Goal: Submit feedback/report problem: Submit feedback/report problem

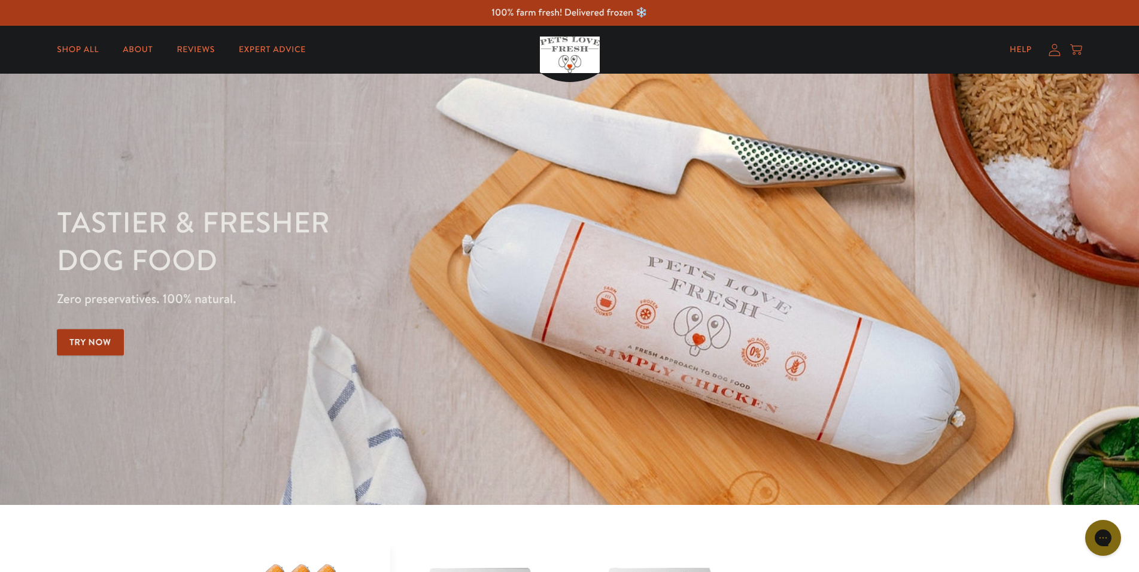
click at [1053, 53] on icon at bounding box center [1055, 50] width 12 height 13
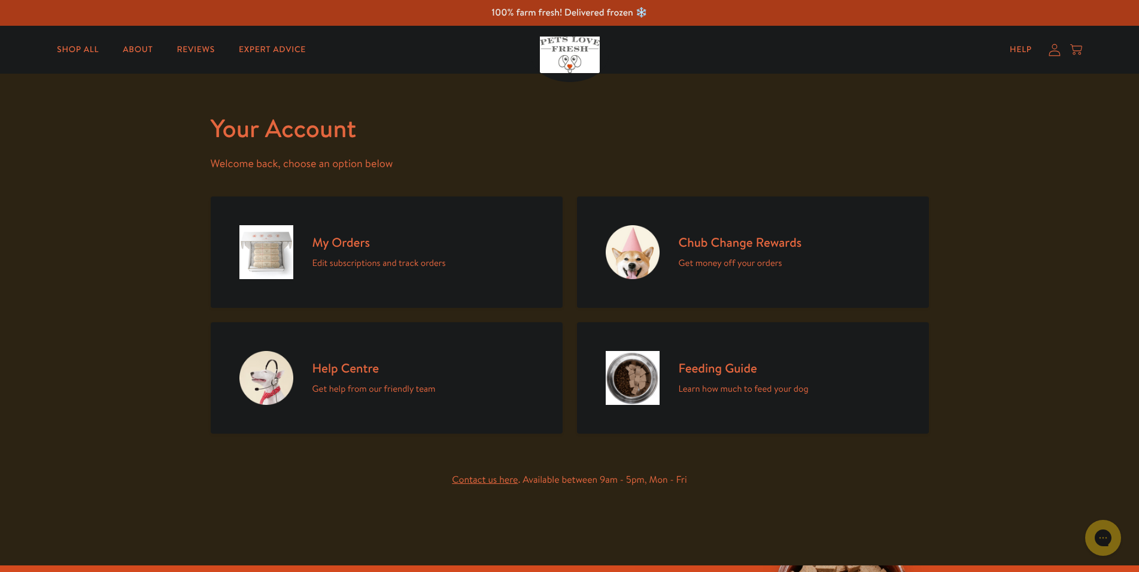
click at [481, 241] on link "My Orders Edit subscriptions and track orders" at bounding box center [387, 251] width 352 height 111
click at [356, 266] on p "Edit subscriptions and track orders" at bounding box center [380, 263] width 134 height 16
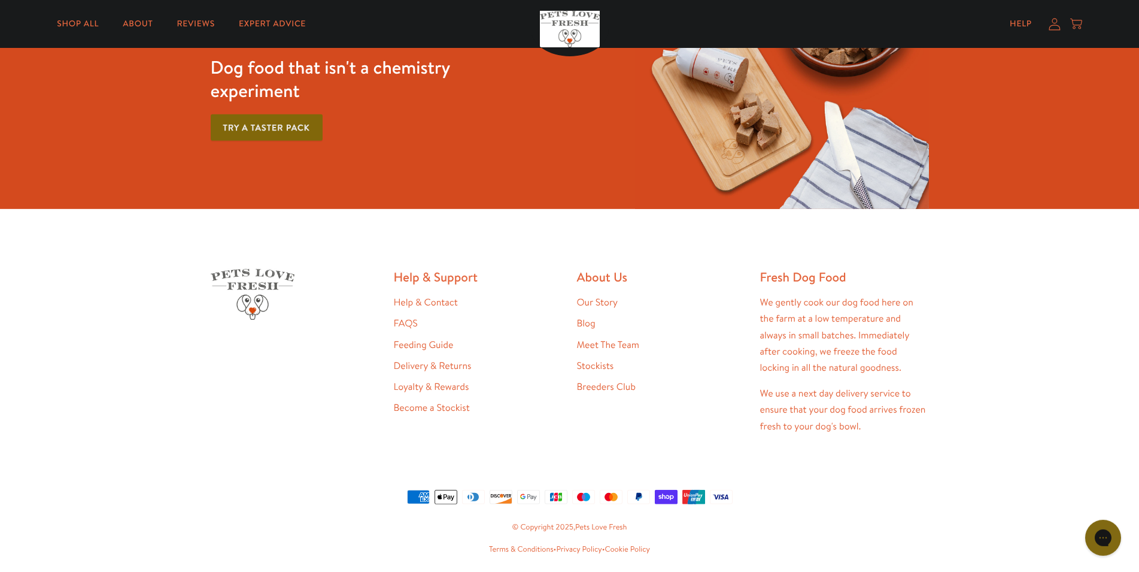
scroll to position [394, 0]
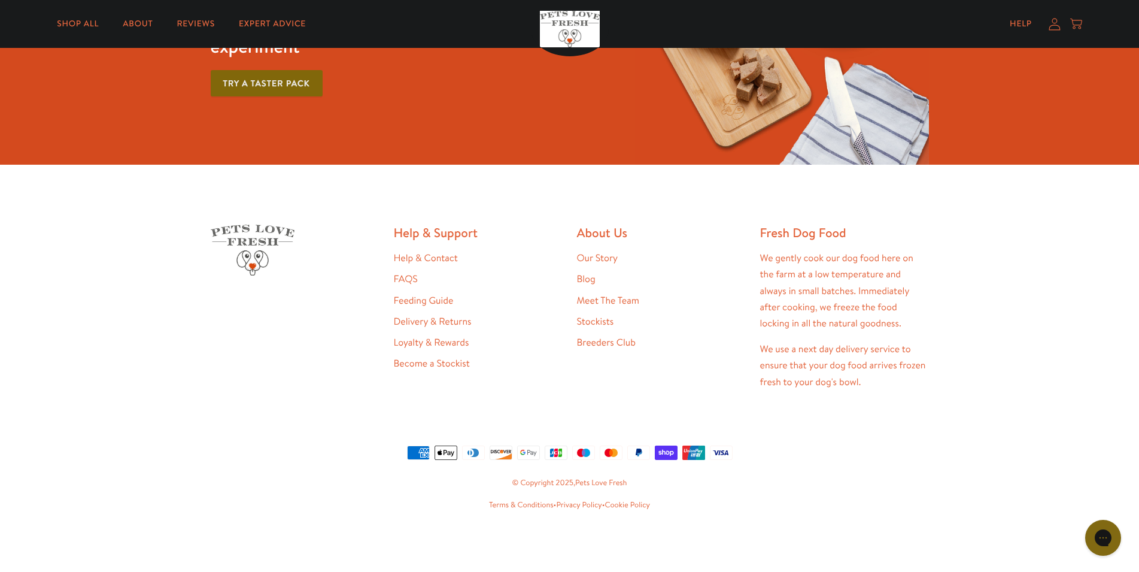
click at [412, 259] on link "Help & Contact" at bounding box center [426, 257] width 64 height 13
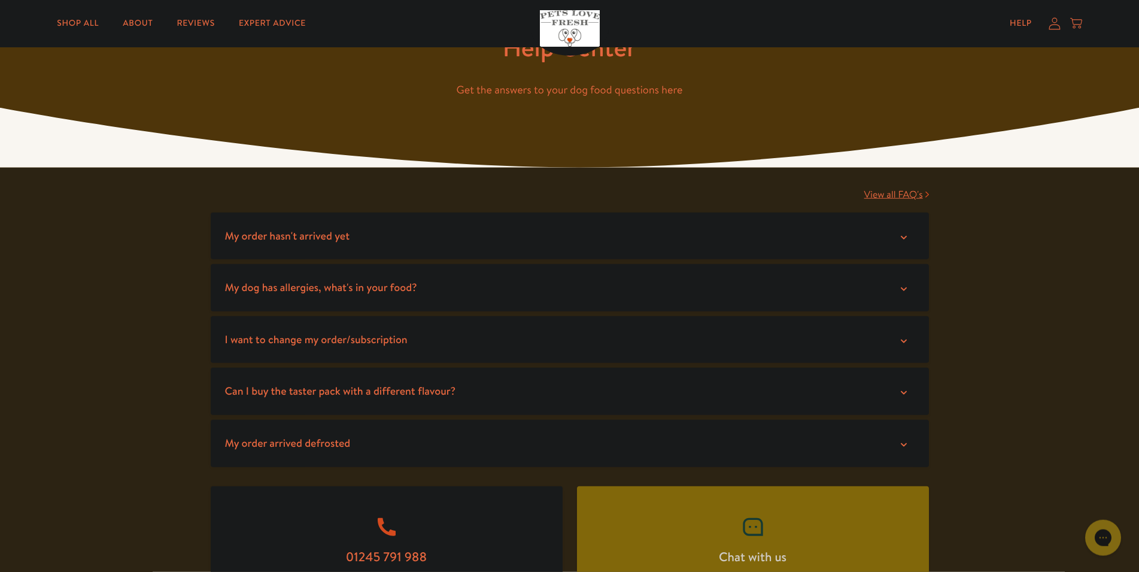
scroll to position [122, 0]
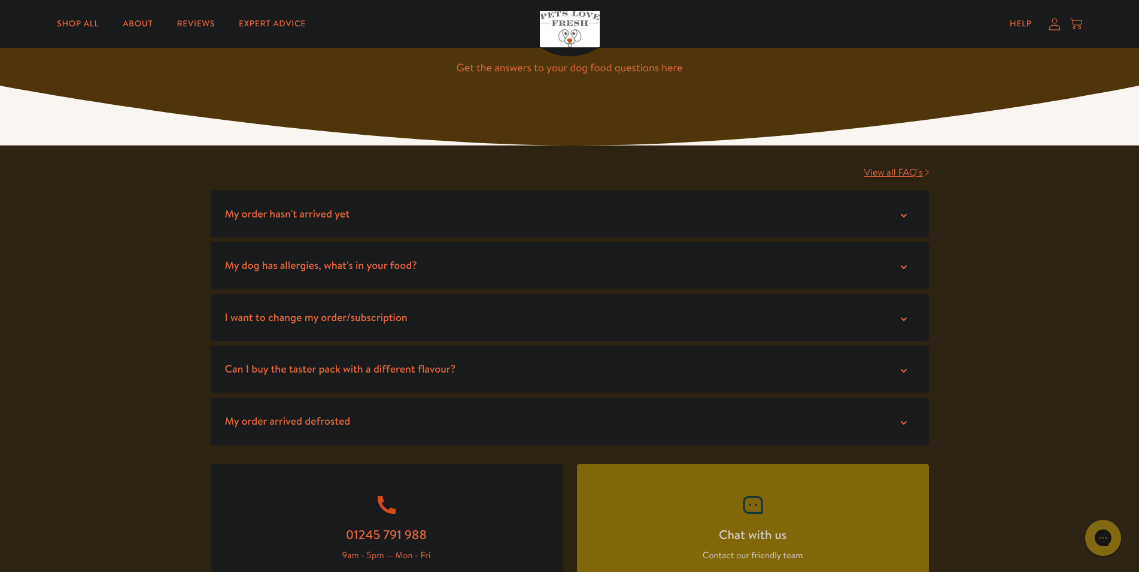
click at [726, 426] on summary "My order arrived defrosted" at bounding box center [570, 421] width 719 height 47
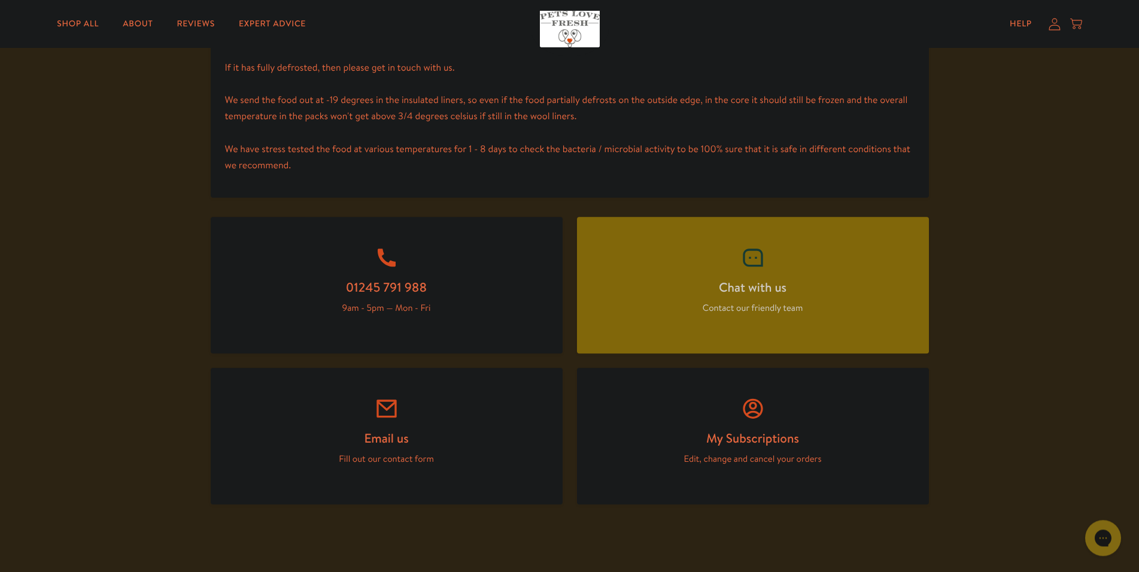
scroll to position [611, 0]
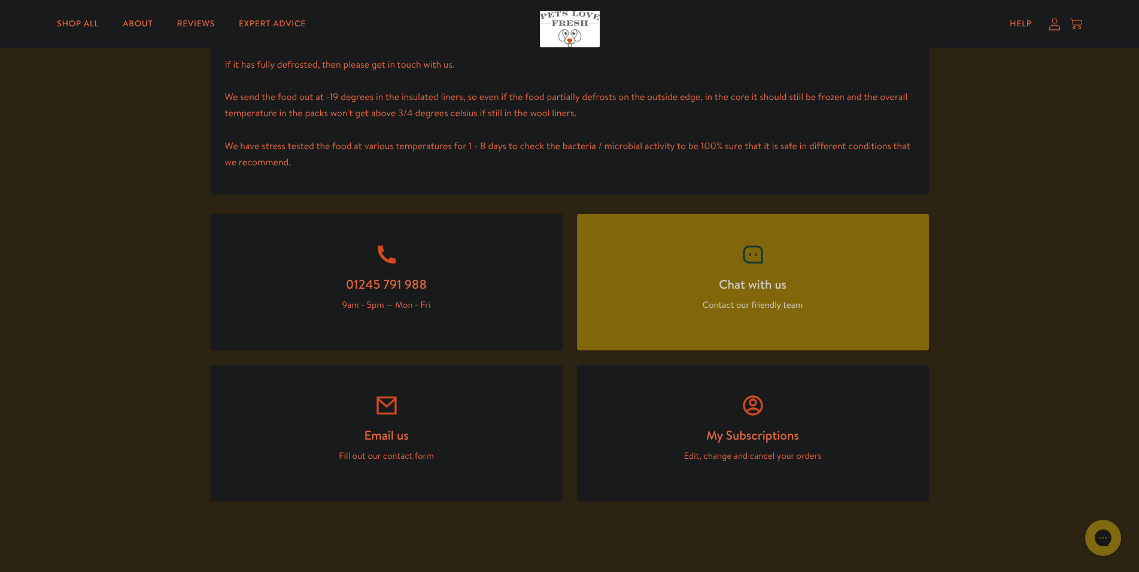
click at [410, 450] on p "Fill out our contact form" at bounding box center [387, 456] width 295 height 16
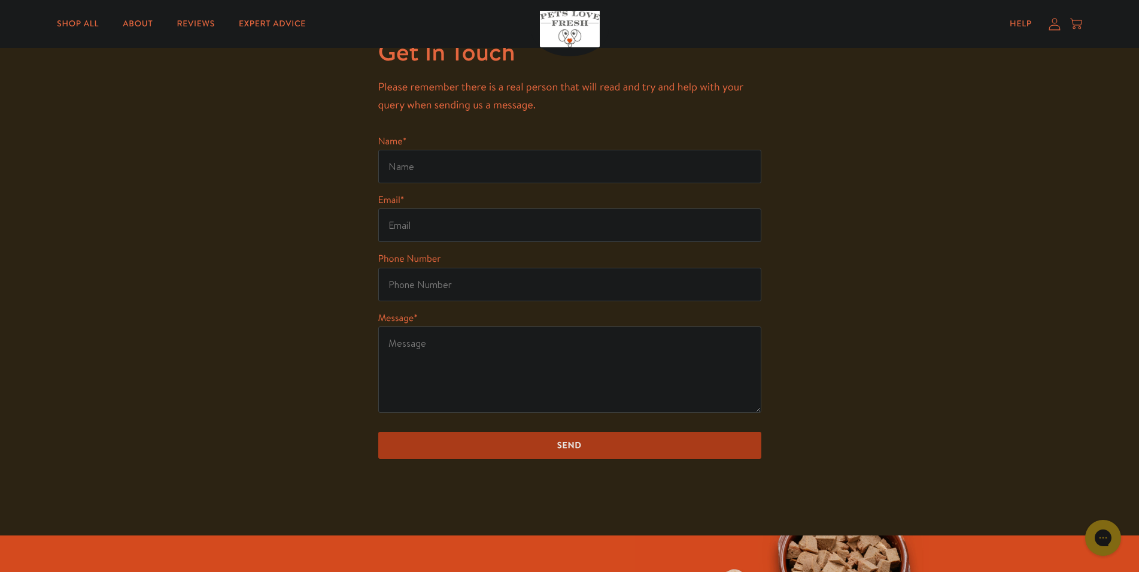
scroll to position [61, 0]
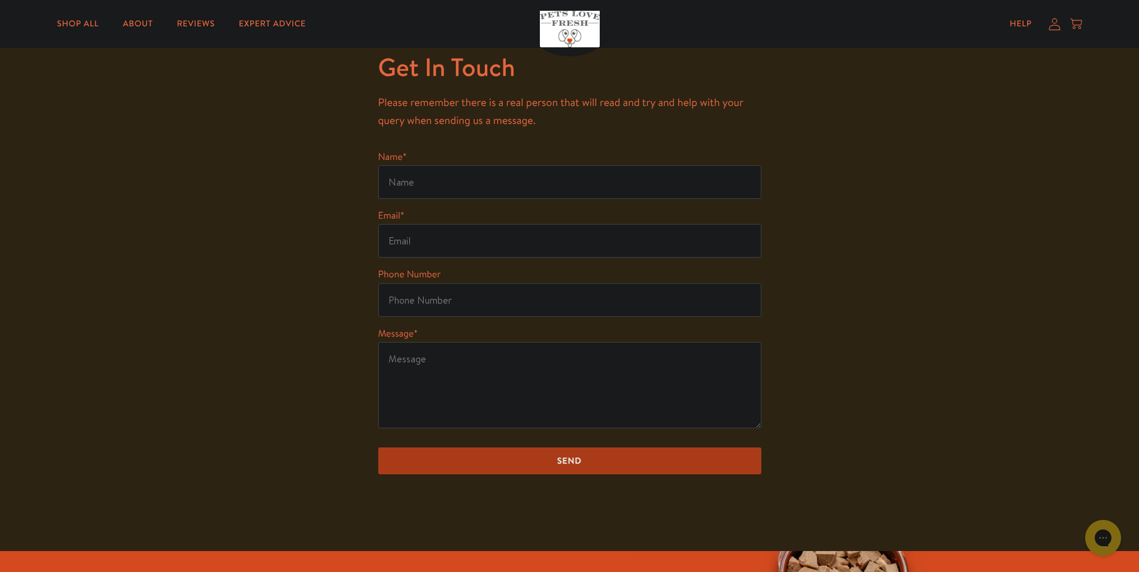
click at [313, 281] on div "Get In Touch Please remember there is a real person that will read and try and …" at bounding box center [569, 282] width 1139 height 538
click at [209, 308] on div "Get In Touch Please remember there is a real person that will read and try and …" at bounding box center [569, 282] width 1139 height 538
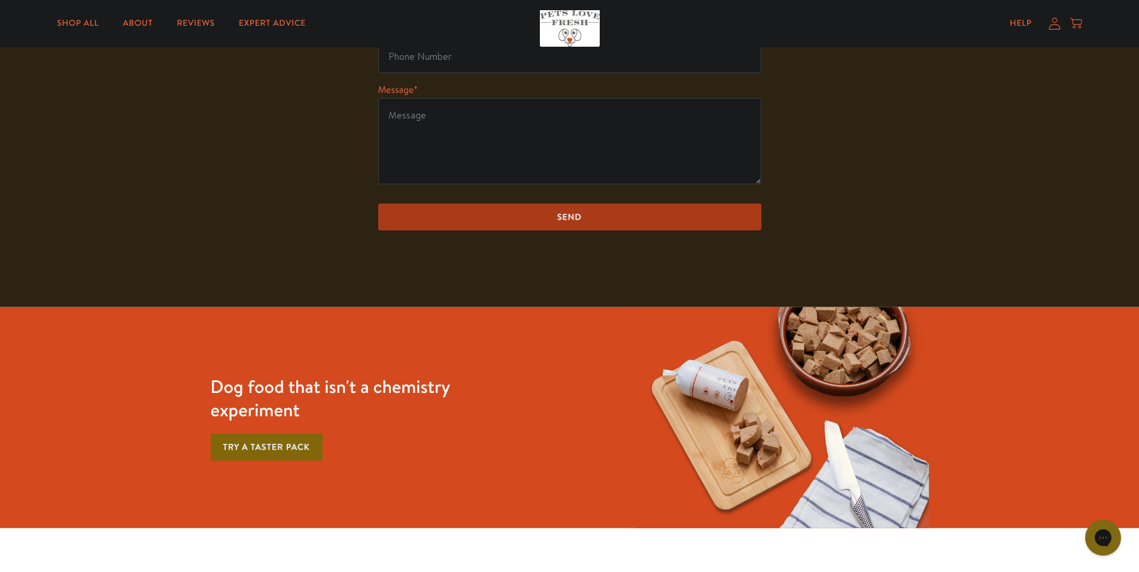
scroll to position [305, 0]
click at [74, 135] on div "Get In Touch Please remember there is a real person that will read and try and …" at bounding box center [569, 37] width 1139 height 538
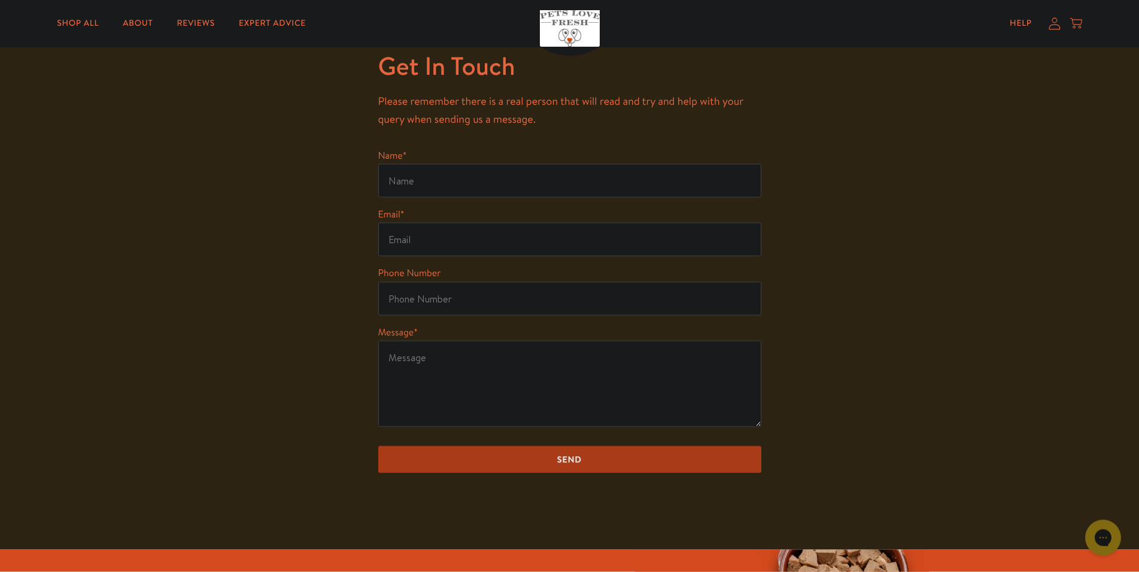
scroll to position [61, 0]
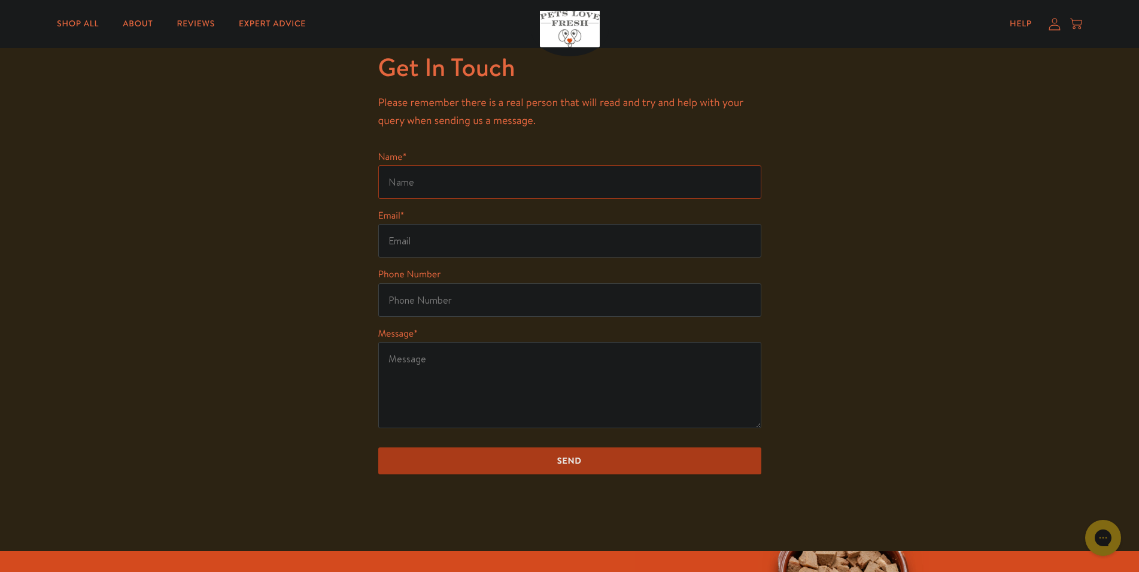
click at [453, 168] on input "Name *" at bounding box center [569, 182] width 383 height 34
type input "s"
type input "sheri"
type input "sheri.dinham@hotmail.com"
type input "07553893399"
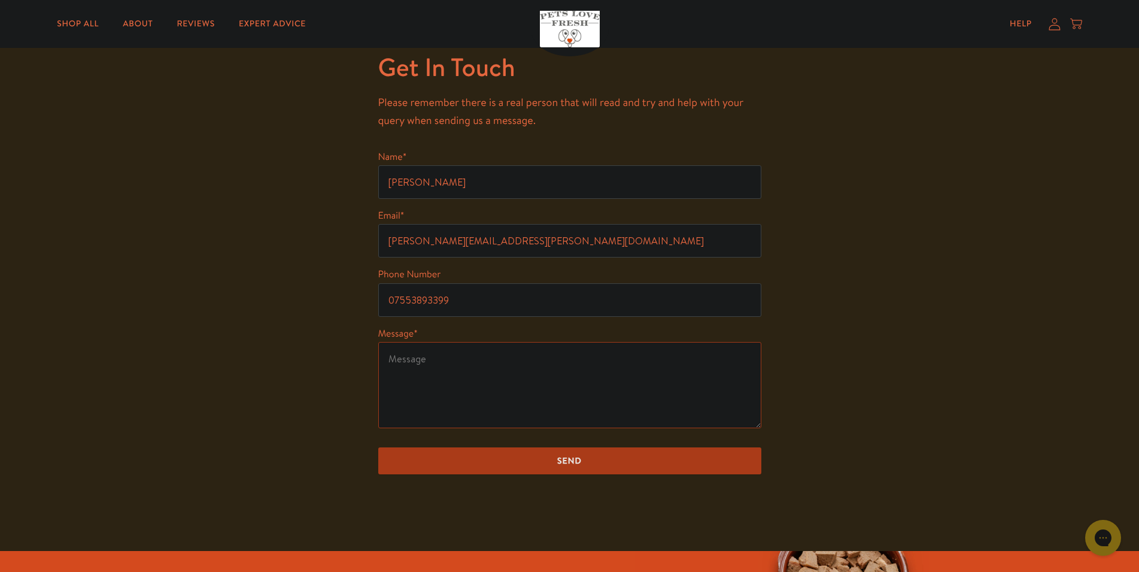
drag, startPoint x: 504, startPoint y: 353, endPoint x: 504, endPoint y: 365, distance: 12.0
click at [504, 364] on textarea "Message *" at bounding box center [569, 385] width 383 height 86
paste textarea "#133442"
click at [560, 391] on textarea "Hi there, My recent order #133442" at bounding box center [569, 385] width 383 height 86
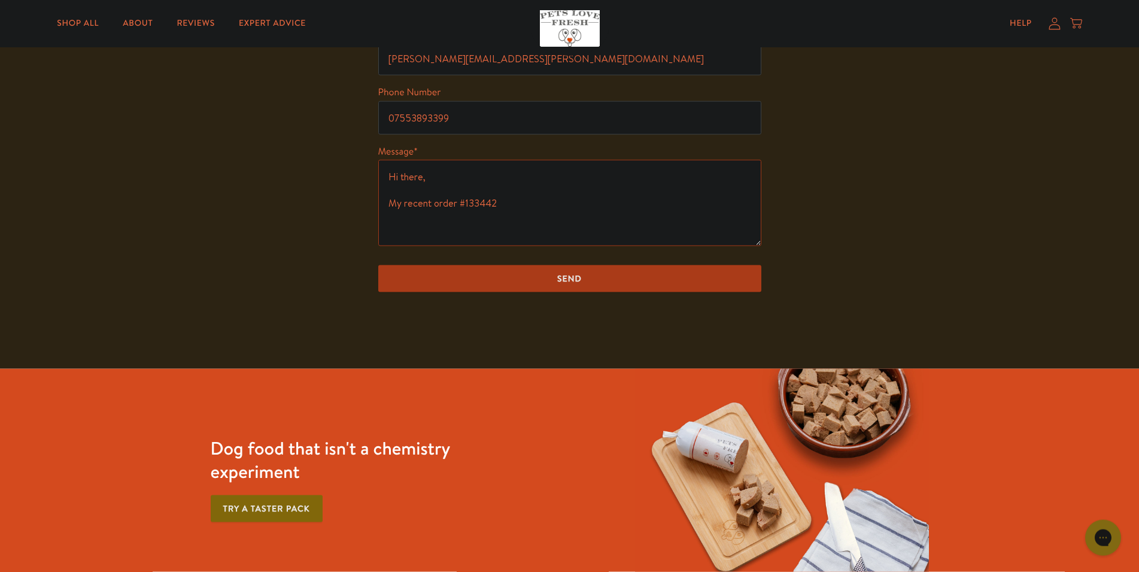
scroll to position [244, 0]
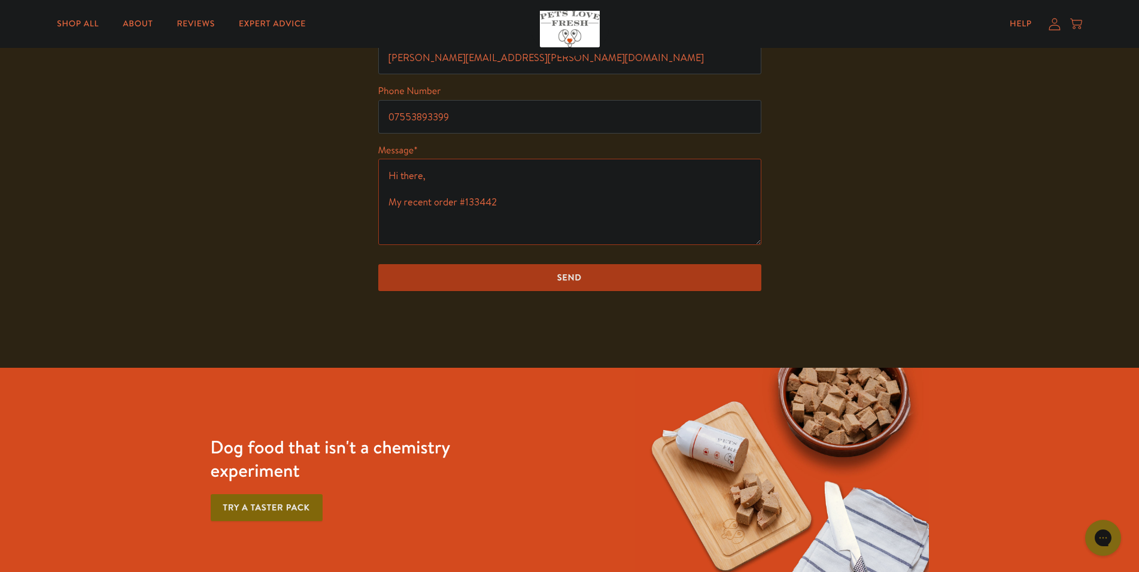
click at [562, 213] on textarea "Hi there, My recent order #133442" at bounding box center [569, 202] width 383 height 86
paste textarea "https://pets-love-fresh.shipping-portal.com/tracking/?country=gb&tracking_numbe…"
drag, startPoint x: 460, startPoint y: 237, endPoint x: 378, endPoint y: 204, distance: 87.8
click at [378, 204] on textarea "Hi there, My recent order #133442 https://pets-love-fresh.shipping-portal.com/t…" at bounding box center [569, 202] width 383 height 86
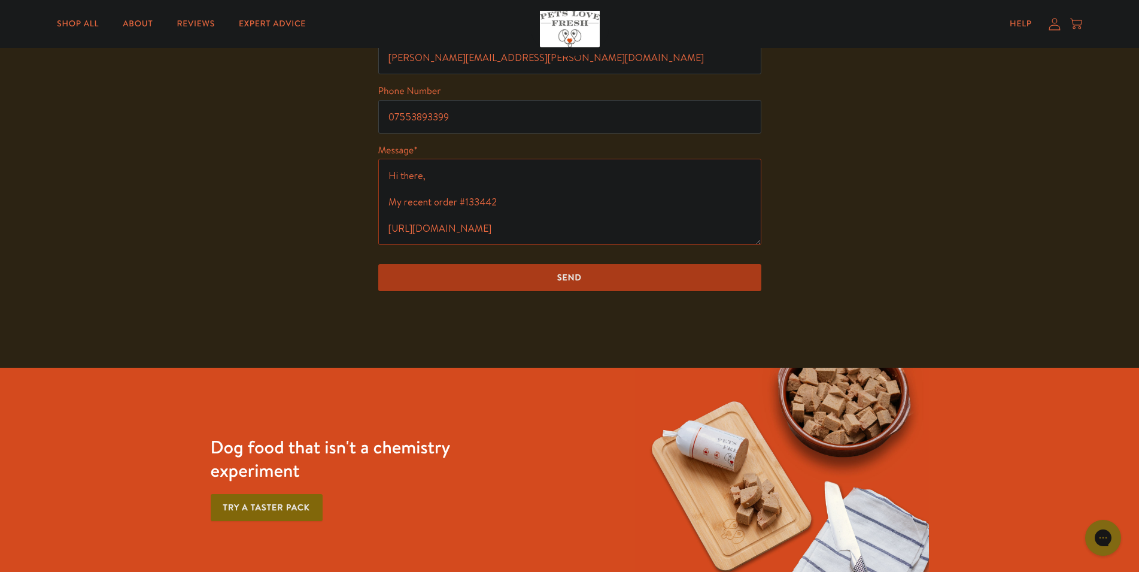
click at [532, 187] on textarea "Hi there, My recent order #133442 https://pets-love-fresh.shipping-portal.com/t…" at bounding box center [569, 202] width 383 height 86
drag, startPoint x: 387, startPoint y: 198, endPoint x: 568, endPoint y: 232, distance: 184.0
click at [568, 232] on textarea "Hi there, My recent order #133442 https://pets-love-fresh.shipping-portal.com/t…" at bounding box center [569, 202] width 383 height 86
click at [606, 180] on textarea "Hi there, My recent order #133442 https://pets-love-fresh.shipping-portal.com/t…" at bounding box center [569, 202] width 383 height 86
click at [526, 176] on textarea "Hi there, My recent order #133442 https://pets-love-fresh.shipping-portal.com/t…" at bounding box center [569, 202] width 383 height 86
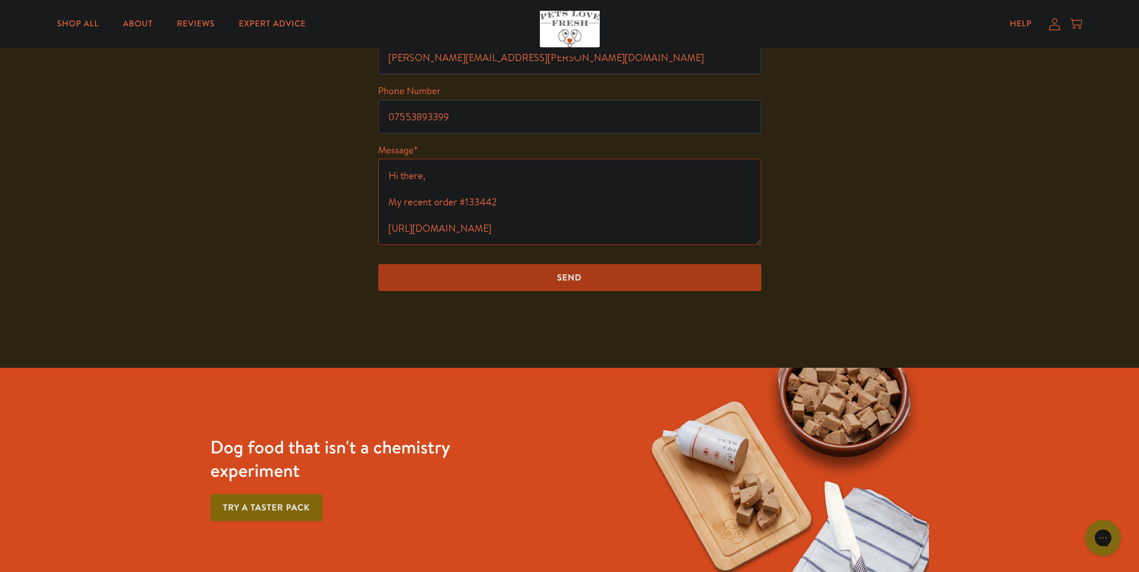
scroll to position [0, 0]
click at [517, 204] on textarea "Hi there, My recent order #133442 https://pets-love-fresh.shipping-portal.com/t…" at bounding box center [569, 202] width 383 height 86
paste textarea "60120213774435"
click at [390, 217] on textarea "Hi there, My recent order #133442 arrived unfrozen. when tracking the parcel 60…" at bounding box center [569, 202] width 383 height 86
click at [480, 219] on textarea "Hi there, My recent order #133442 arrived unfrozen. when tracking the parcel 60…" at bounding box center [569, 202] width 383 height 86
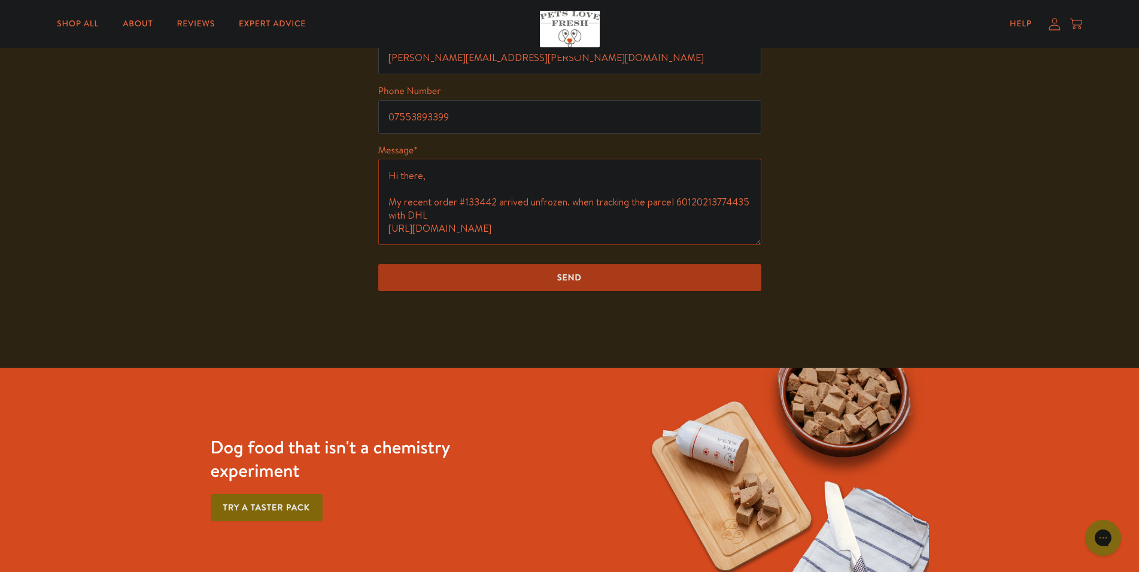
click at [574, 201] on textarea "Hi there, My recent order #133442 arrived unfrozen. when tracking the parcel 60…" at bounding box center [569, 202] width 383 height 86
drag, startPoint x: 495, startPoint y: 199, endPoint x: 532, endPoint y: 195, distance: 36.8
click at [497, 199] on textarea "Hi there, My recent order #133442 arrived unfrozen. hen tracking the parcel 601…" at bounding box center [569, 202] width 383 height 86
drag, startPoint x: 627, startPoint y: 201, endPoint x: 641, endPoint y: 201, distance: 14.4
click at [641, 201] on textarea "Hi there, My recent order #133442 unfortunatley arrived unfrozen. hen tracking …" at bounding box center [569, 202] width 383 height 86
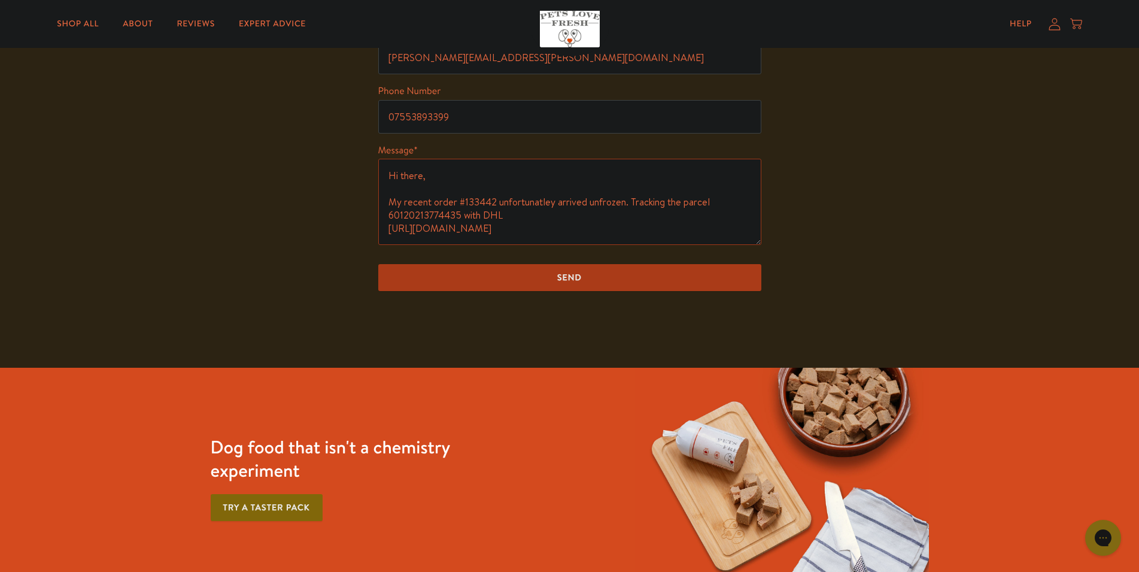
click at [526, 217] on textarea "Hi there, My recent order #133442 unfortunatley arrived unfrozen. Tracking the …" at bounding box center [569, 202] width 383 height 86
click at [390, 219] on textarea "Hi there, My recent order #133442 unfortunatley arrived unfrozen. Tracking the …" at bounding box center [569, 202] width 383 height 86
drag, startPoint x: 465, startPoint y: 214, endPoint x: 389, endPoint y: 217, distance: 76.7
click at [389, 217] on textarea "Hi there, My recent order #133442 unfortunatley arrived unfrozen. Tracking the …" at bounding box center [569, 202] width 383 height 86
click at [410, 217] on textarea "Hi there, My recent order #133442 unfortunatley arrived unfrozen. Tracking the …" at bounding box center [569, 202] width 383 height 86
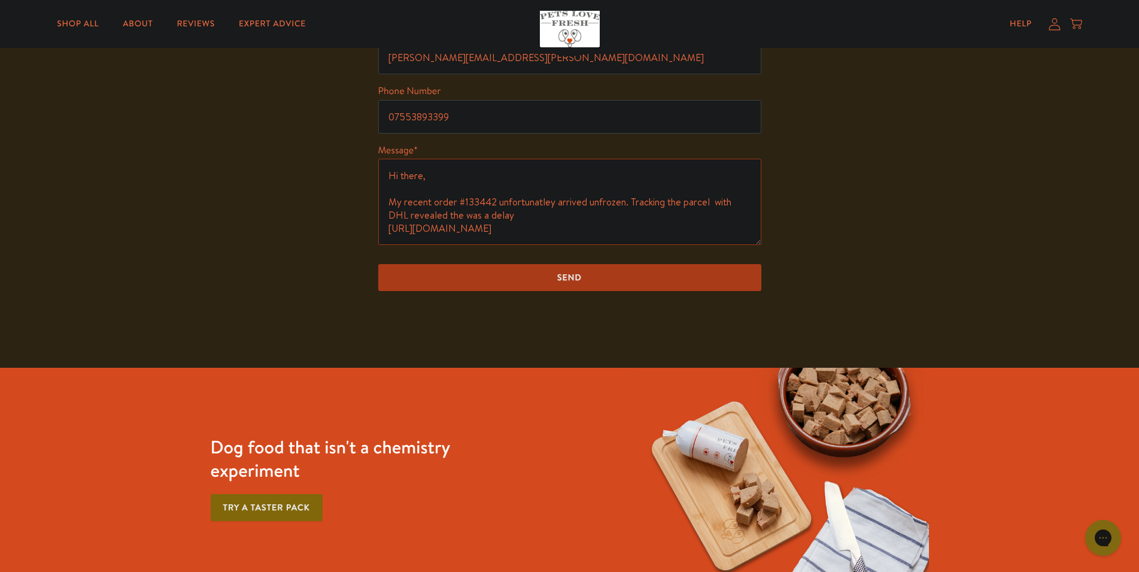
paste textarea "(60120213774435)"
click at [541, 216] on textarea "Hi there, My recent order #133442 unfortunatley arrived unfrozen. Tracking the …" at bounding box center [569, 202] width 383 height 86
click at [636, 215] on textarea "Hi there, My recent order #133442 unfortunatley arrived unfrozen. Tracking the …" at bounding box center [569, 202] width 383 height 86
click at [618, 216] on textarea "Hi there, My recent order #133442 unfortunatley arrived unfrozen. Tracking the …" at bounding box center [569, 202] width 383 height 86
click at [514, 234] on textarea "Hi there, My recent order #133442 unfortunatley arrived unfrozen. Tracking the …" at bounding box center [569, 202] width 383 height 86
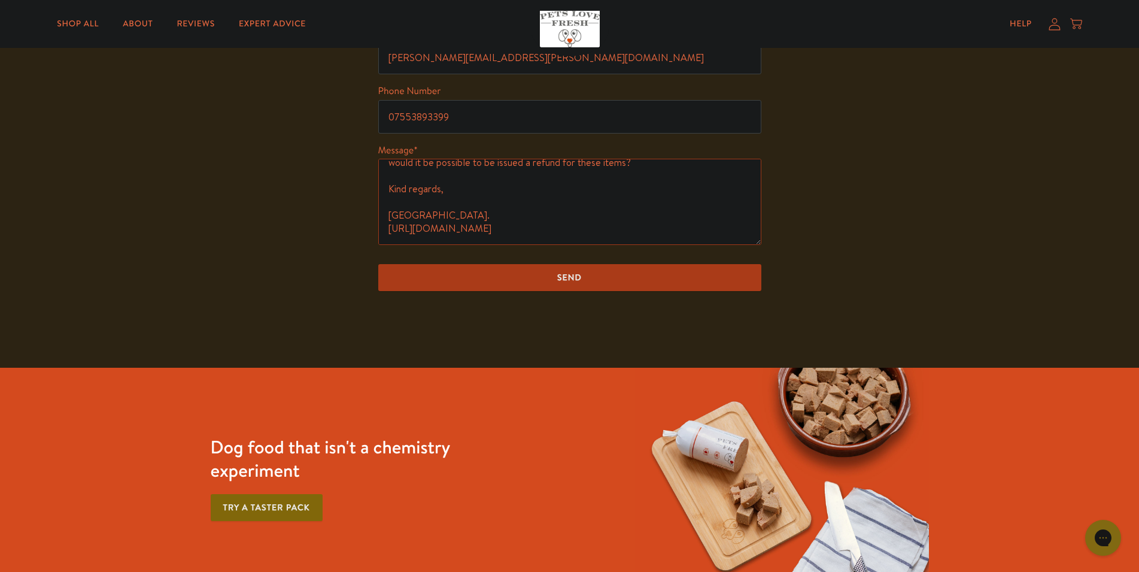
scroll to position [132, 0]
click at [389, 188] on textarea "Hi there, My recent order #133442 unfortunatley arrived unfrozen. Tracking the …" at bounding box center [569, 202] width 383 height 86
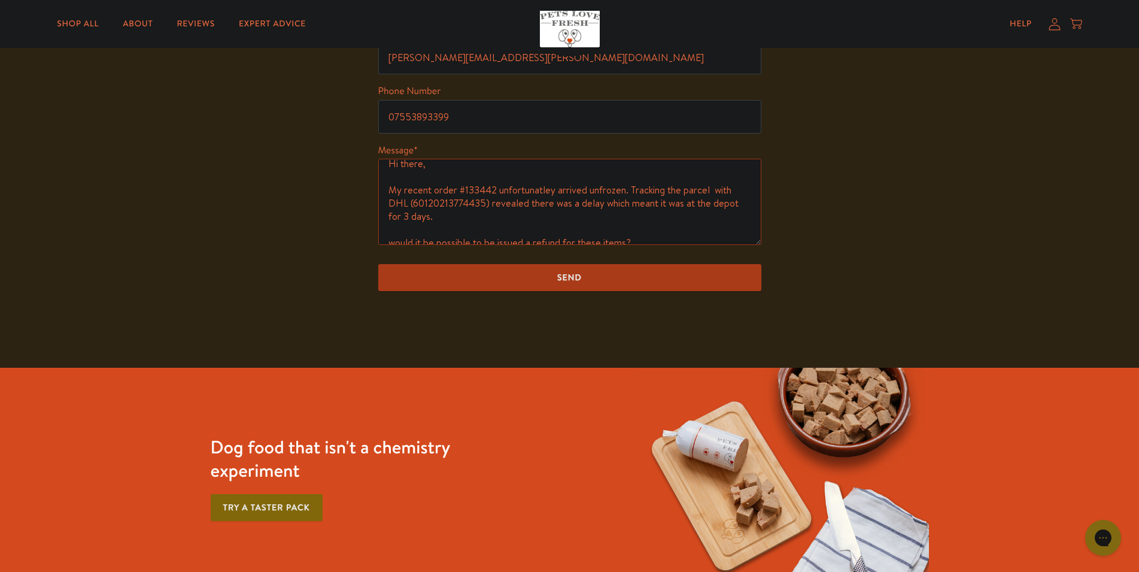
scroll to position [0, 0]
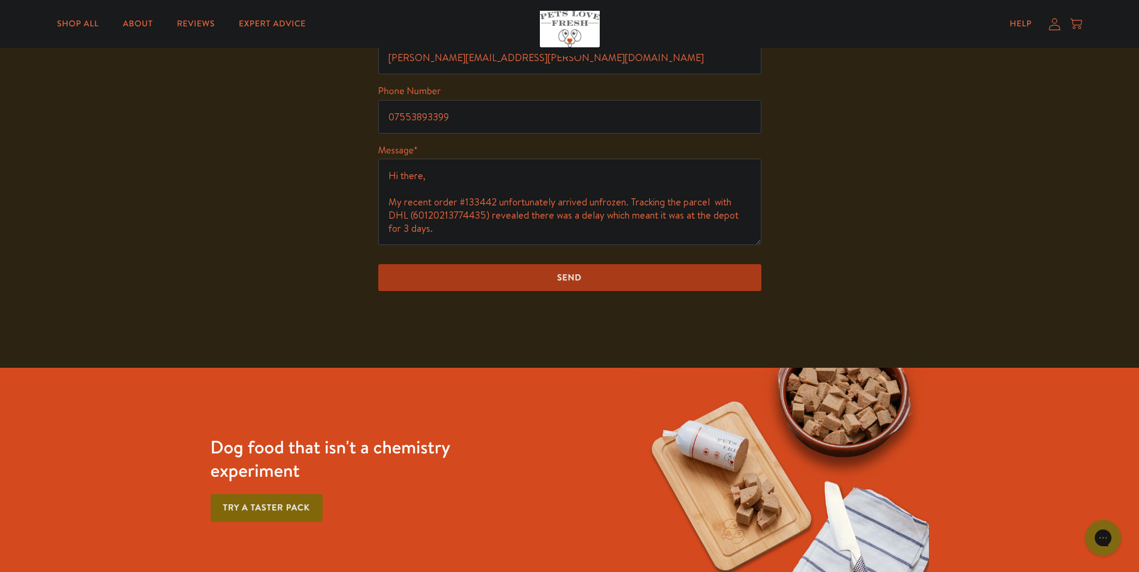
drag, startPoint x: 763, startPoint y: 180, endPoint x: 759, endPoint y: 207, distance: 26.6
click at [759, 207] on div "Get In Touch Please remember there is a real person that will read and try and …" at bounding box center [569, 98] width 1139 height 538
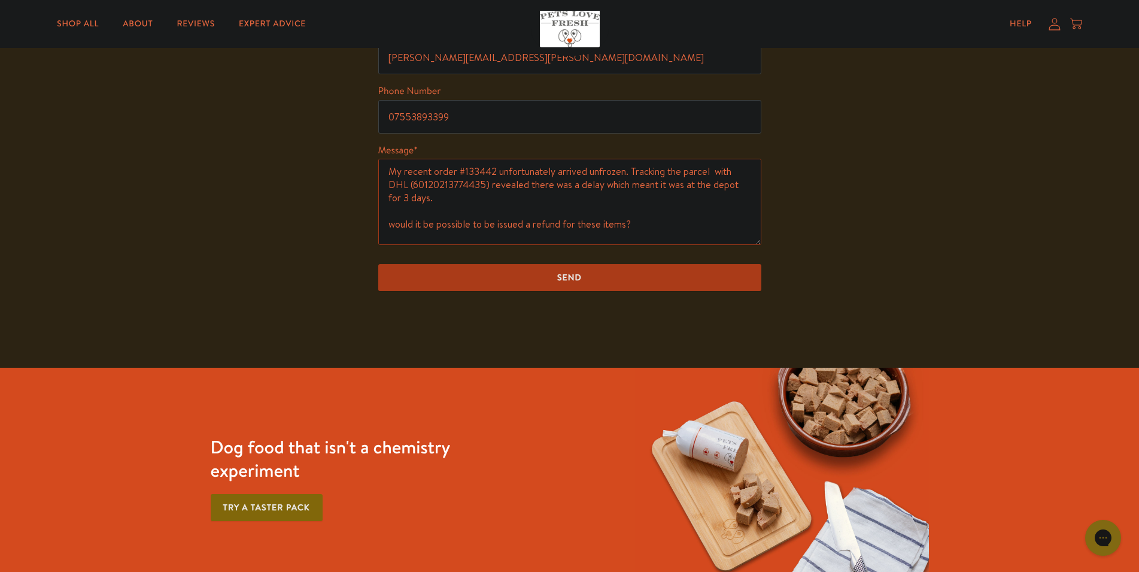
scroll to position [33, 0]
click at [393, 219] on textarea "Hi there, My recent order #133442 unfortunately arrived unfrozen. Tracking the …" at bounding box center [569, 202] width 383 height 86
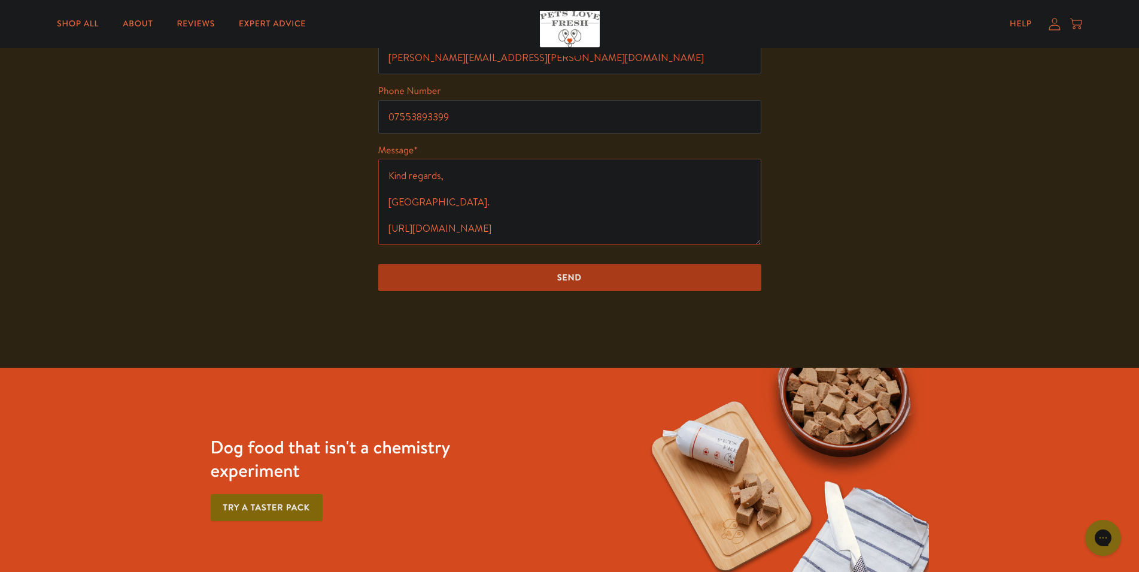
scroll to position [145, 0]
type textarea "Hi there, My recent order #133442 unfortunately arrived unfrozen. Tracking the …"
click at [593, 274] on input "Send" at bounding box center [569, 277] width 383 height 27
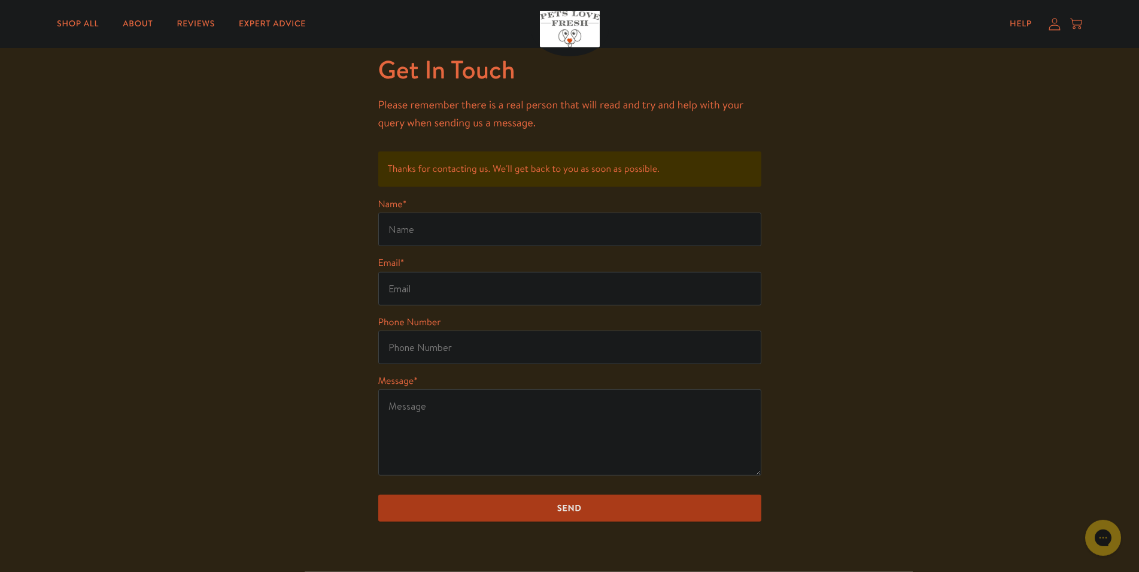
scroll to position [27, 0]
